Goal: Information Seeking & Learning: Learn about a topic

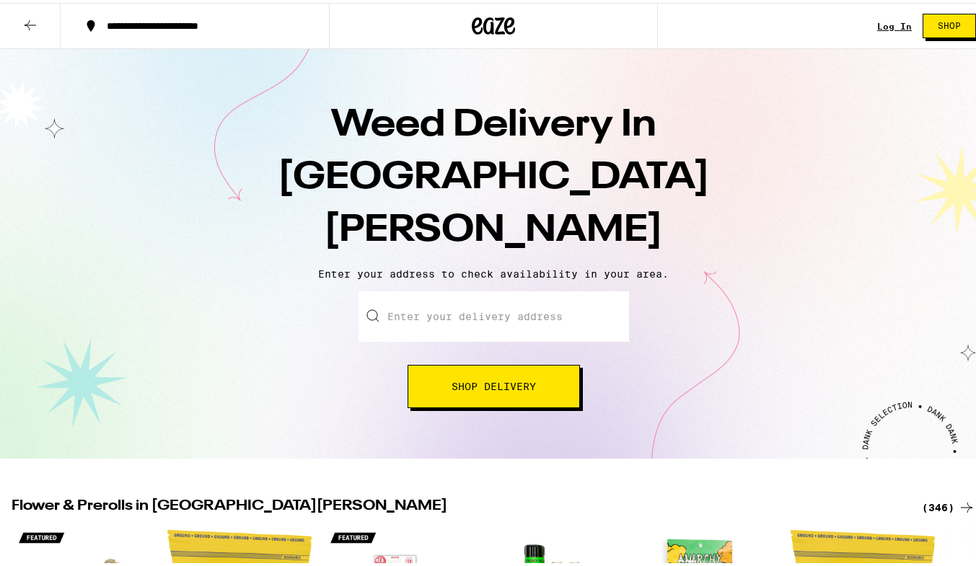
click at [475, 379] on span "Shop Delivery" at bounding box center [493, 384] width 84 height 10
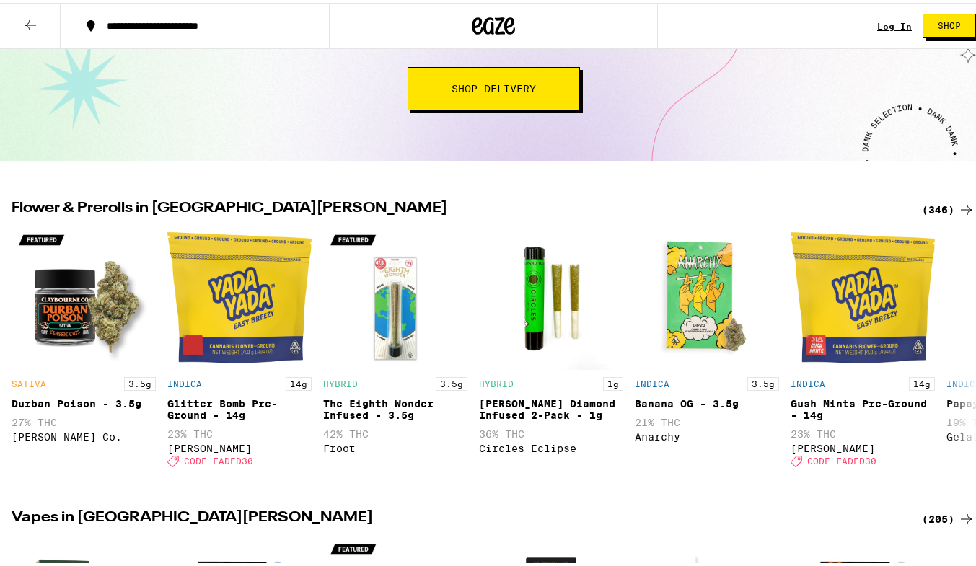
scroll to position [321, 0]
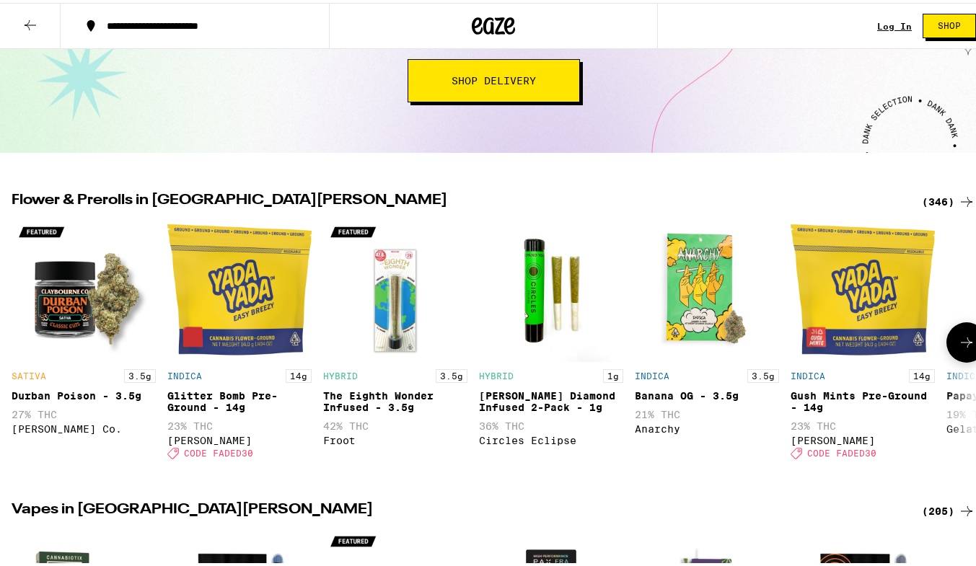
click at [234, 277] on img "Open page for Glitter Bomb Pre-Ground - 14g from Yada Yada" at bounding box center [239, 287] width 144 height 144
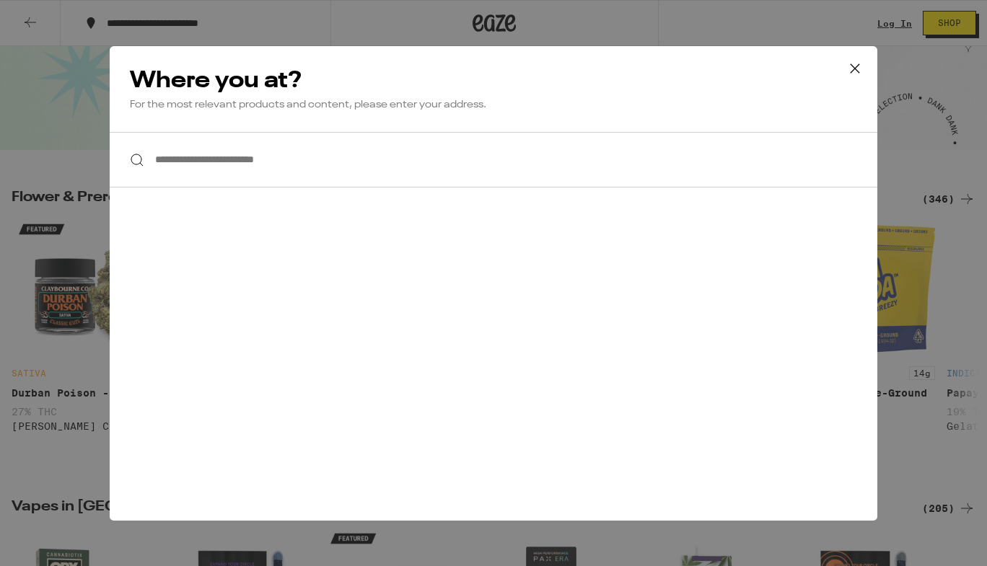
click at [855, 68] on icon at bounding box center [854, 67] width 9 height 9
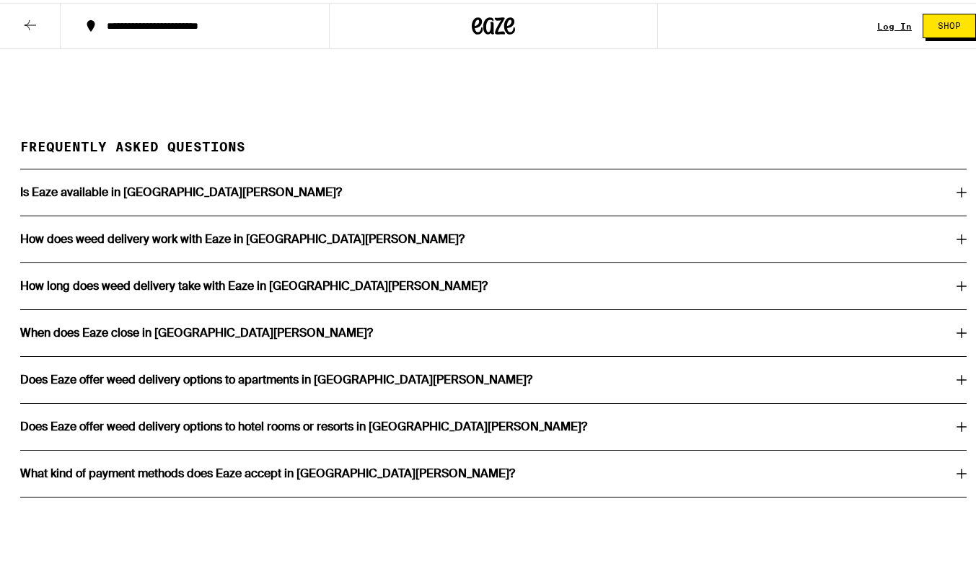
scroll to position [2634, 0]
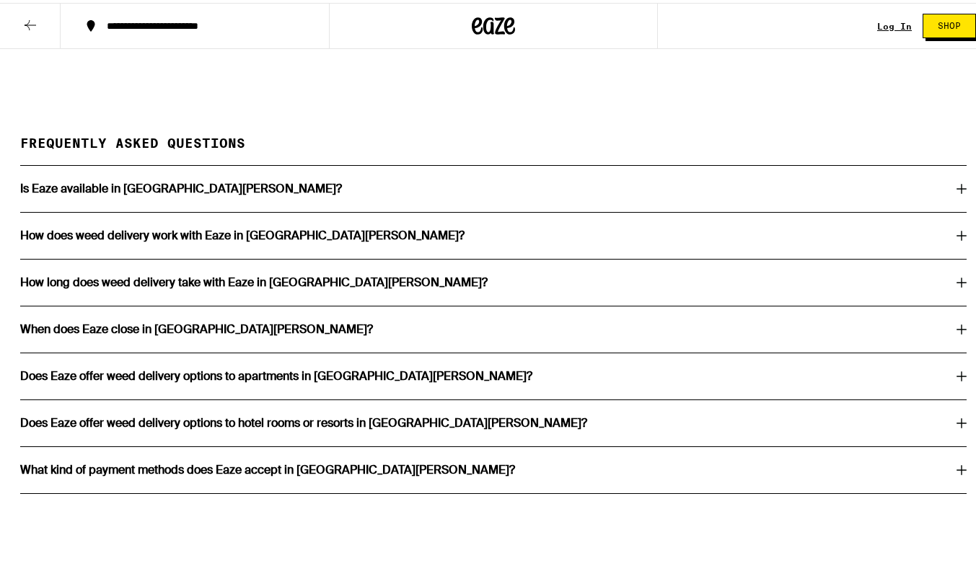
click at [920, 274] on div "How long does weed delivery take with Eaze in [GEOGRAPHIC_DATA][PERSON_NAME]?" at bounding box center [493, 280] width 946 height 12
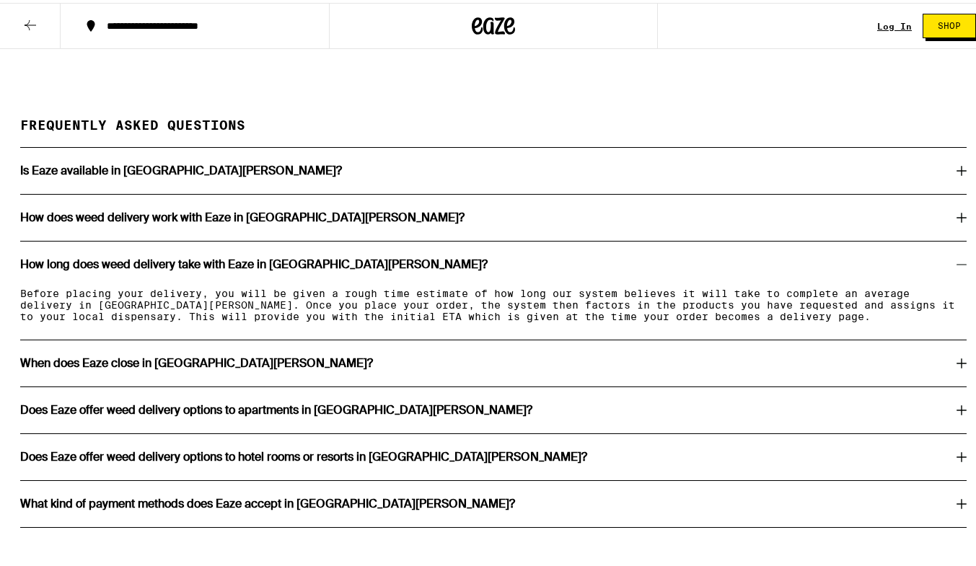
scroll to position [2682, 0]
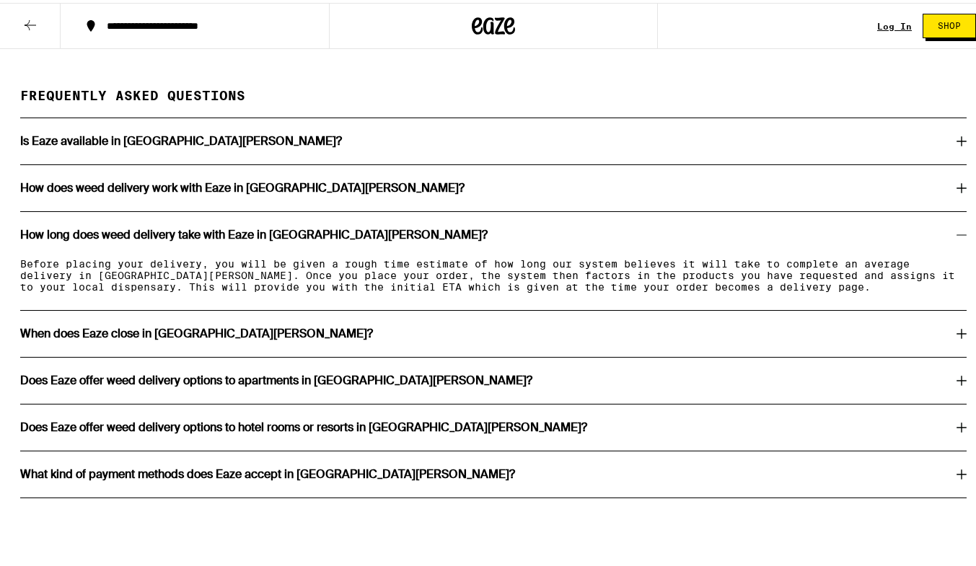
click at [886, 332] on div "When does Eaze close in [GEOGRAPHIC_DATA][PERSON_NAME]?" at bounding box center [493, 331] width 946 height 46
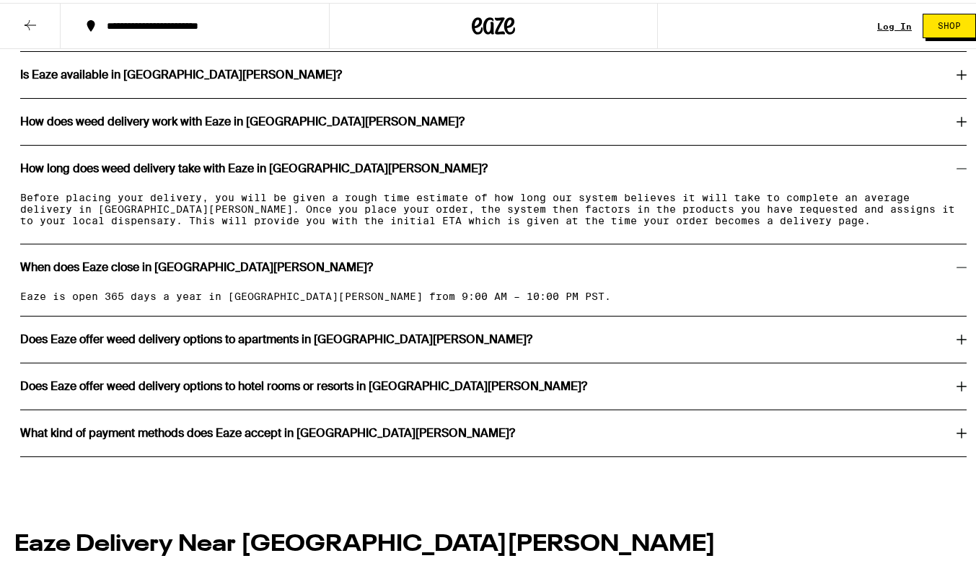
scroll to position [2749, 0]
click at [873, 335] on div "Does Eaze offer weed delivery options to apartments in [GEOGRAPHIC_DATA][PERSON…" at bounding box center [493, 336] width 946 height 12
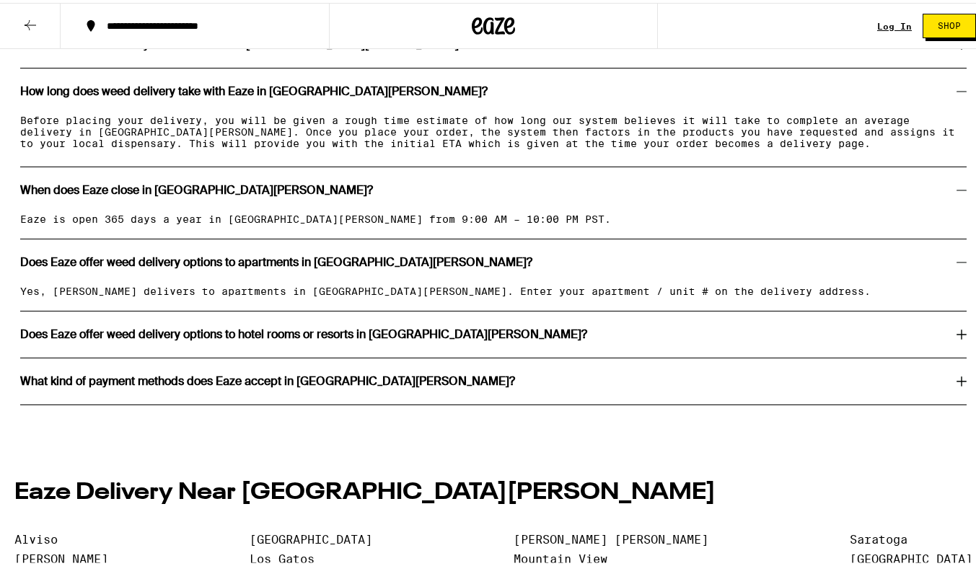
scroll to position [2826, 0]
click at [866, 333] on div "Does Eaze offer weed delivery options to hotel rooms or resorts in [GEOGRAPHIC_…" at bounding box center [493, 331] width 946 height 46
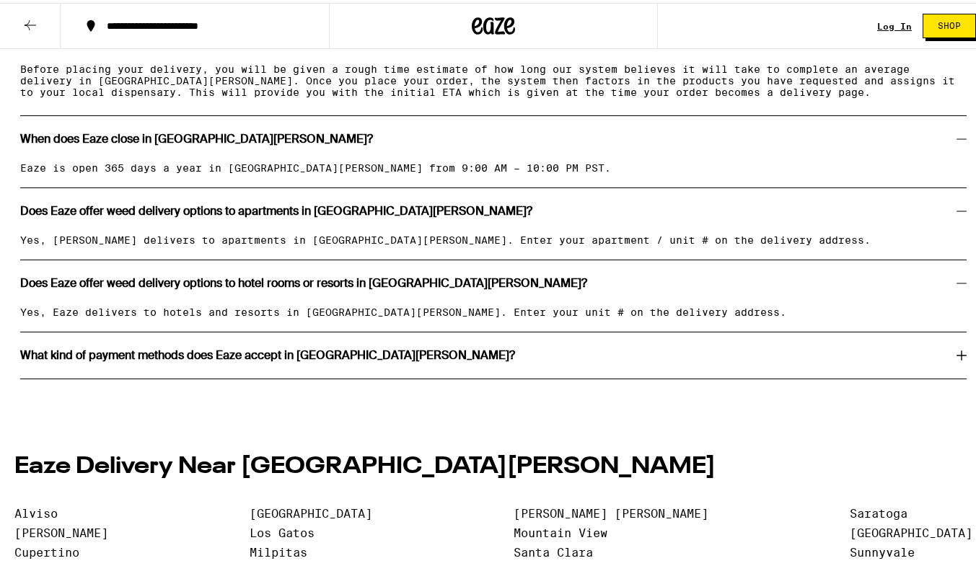
scroll to position [2896, 0]
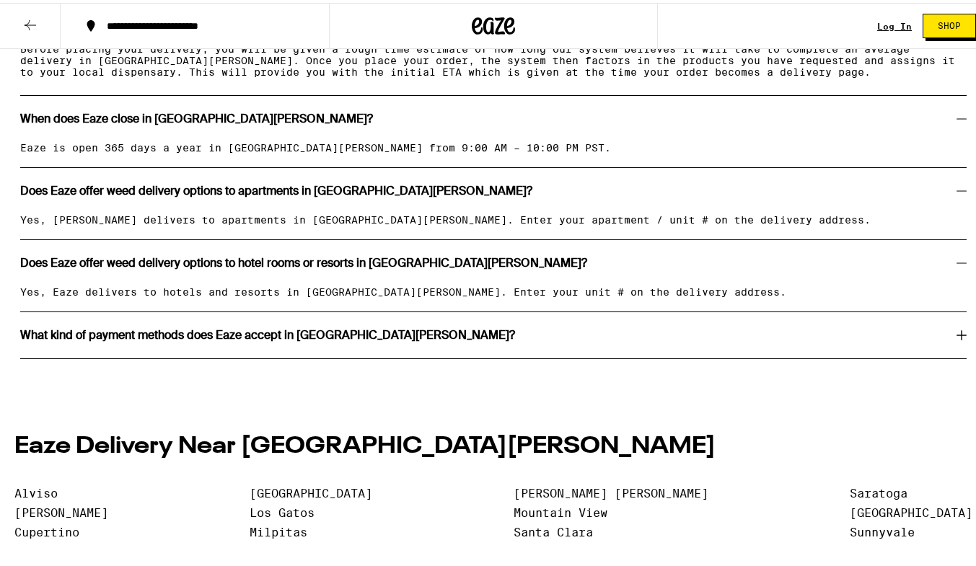
click at [878, 335] on div "What kind of payment methods does Eaze accept in [GEOGRAPHIC_DATA][PERSON_NAME]?" at bounding box center [493, 332] width 946 height 46
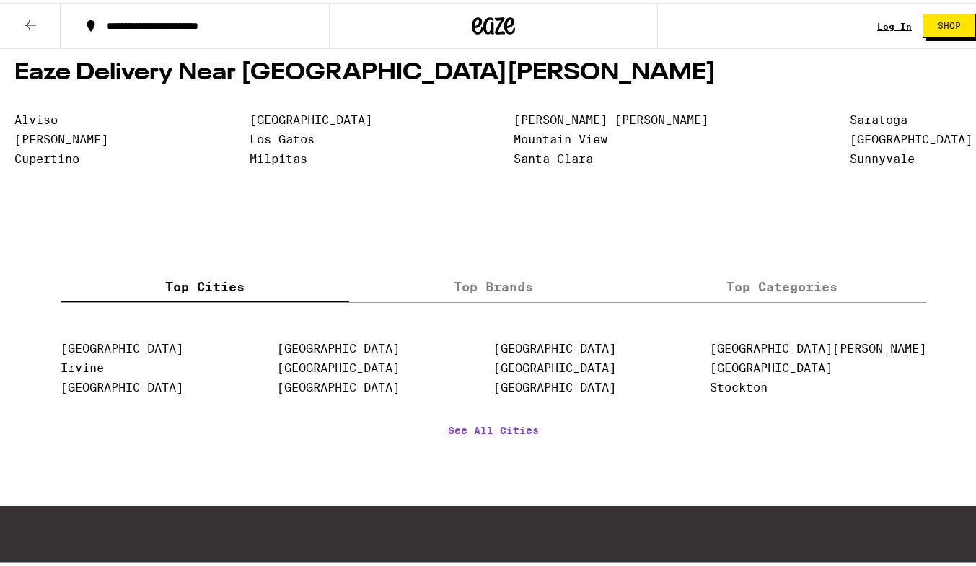
scroll to position [3296, 0]
